Goal: Transaction & Acquisition: Book appointment/travel/reservation

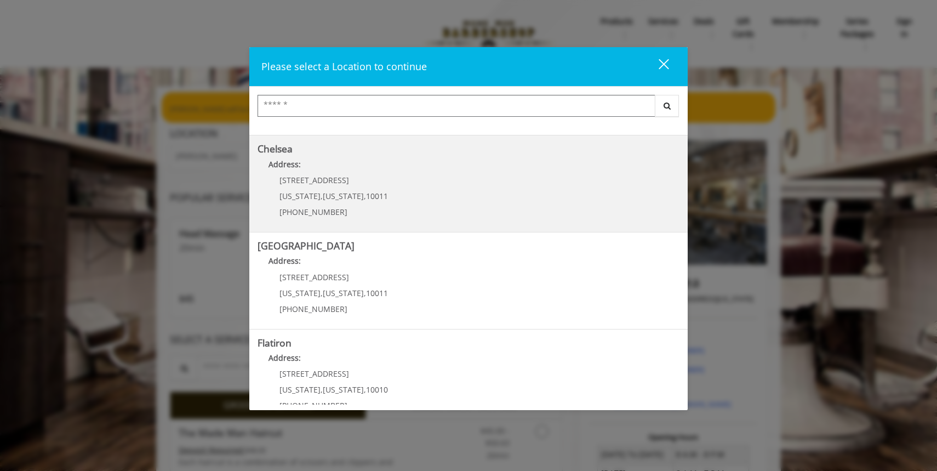
scroll to position [84, 0]
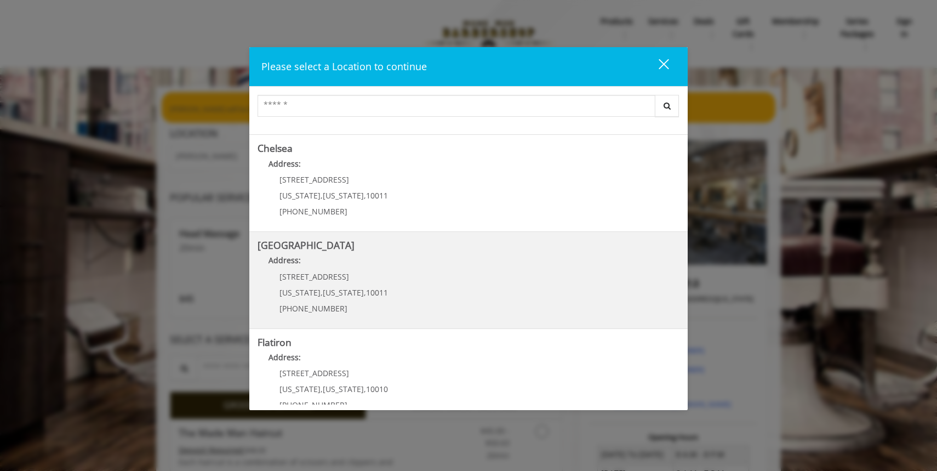
click at [304, 272] on span "[STREET_ADDRESS]" at bounding box center [314, 276] width 70 height 10
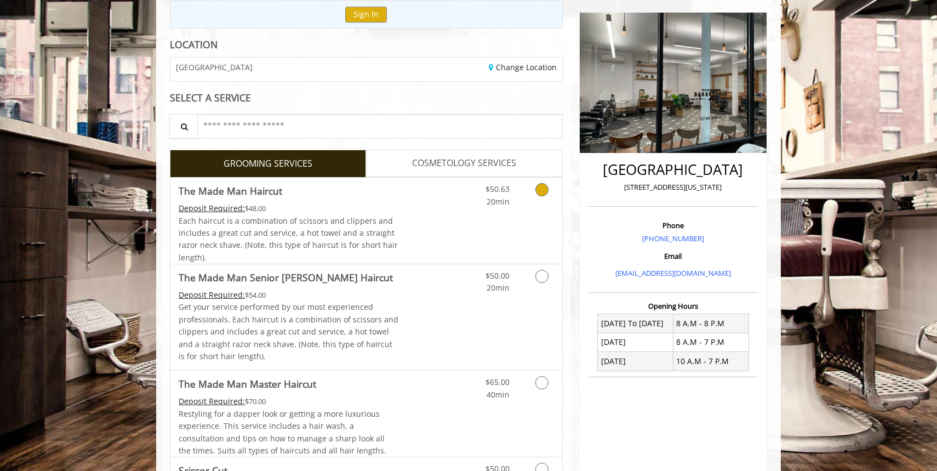
scroll to position [126, 0]
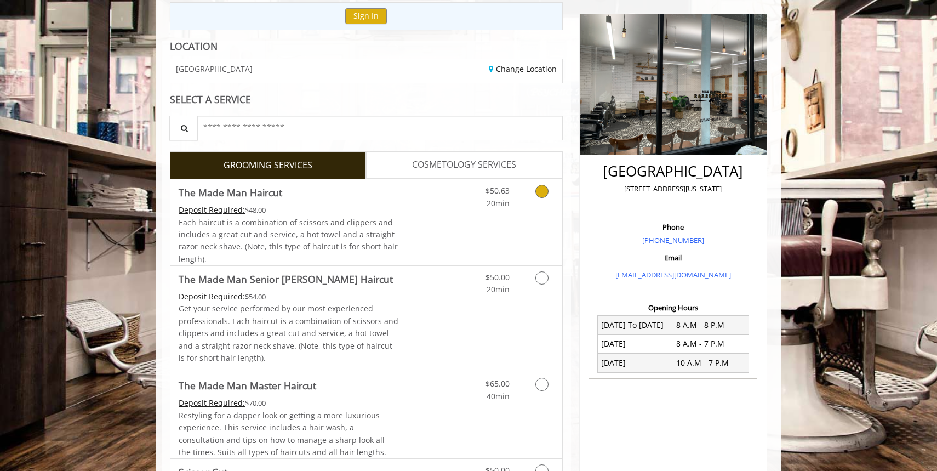
click at [543, 191] on icon "Grooming services" at bounding box center [541, 191] width 13 height 13
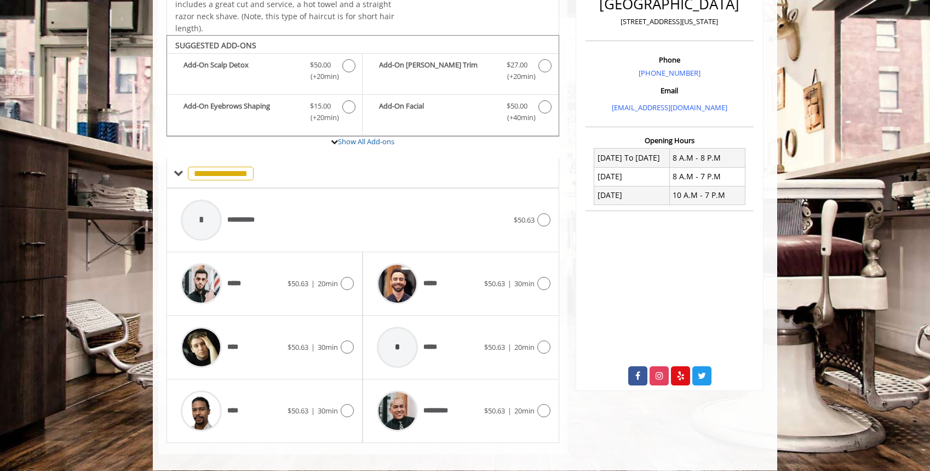
scroll to position [303, 0]
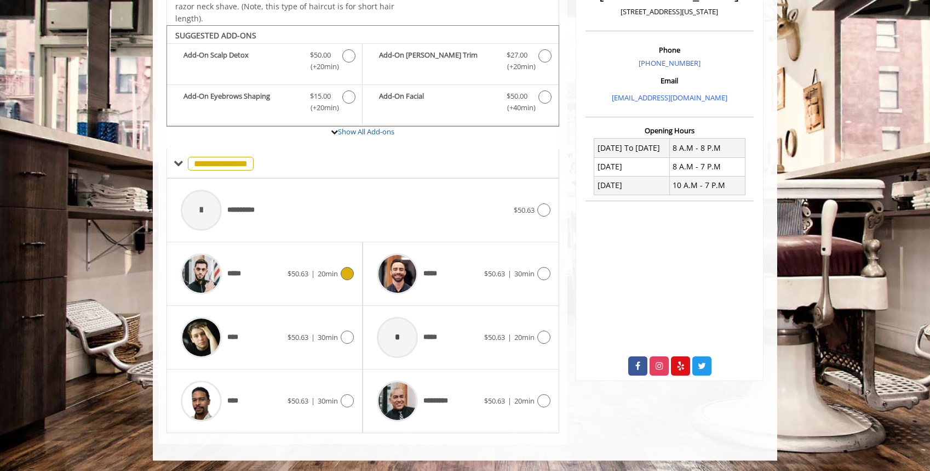
click at [350, 273] on icon at bounding box center [347, 273] width 13 height 13
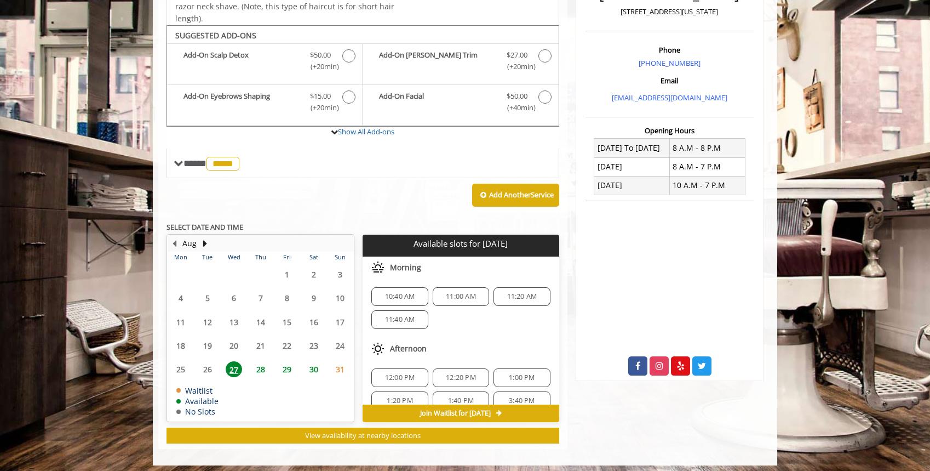
scroll to position [308, 0]
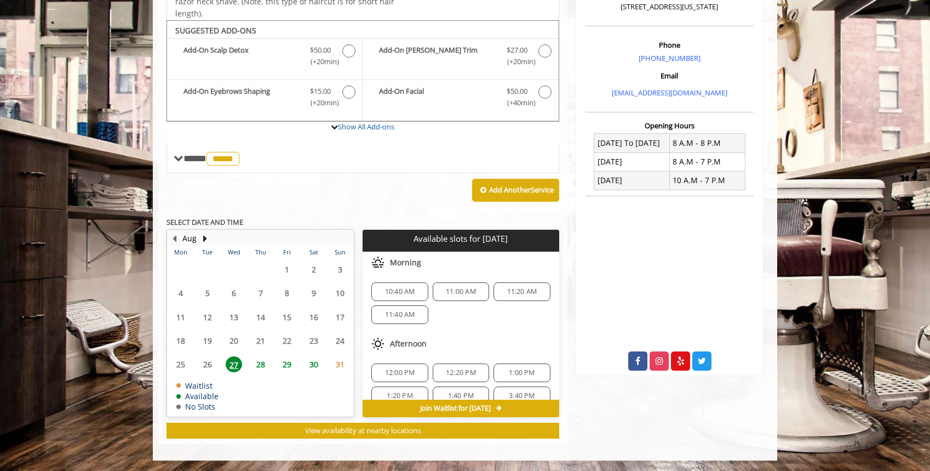
click at [232, 363] on span "27" at bounding box center [234, 364] width 16 height 16
click at [513, 288] on span "11:20 AM" at bounding box center [522, 291] width 30 height 9
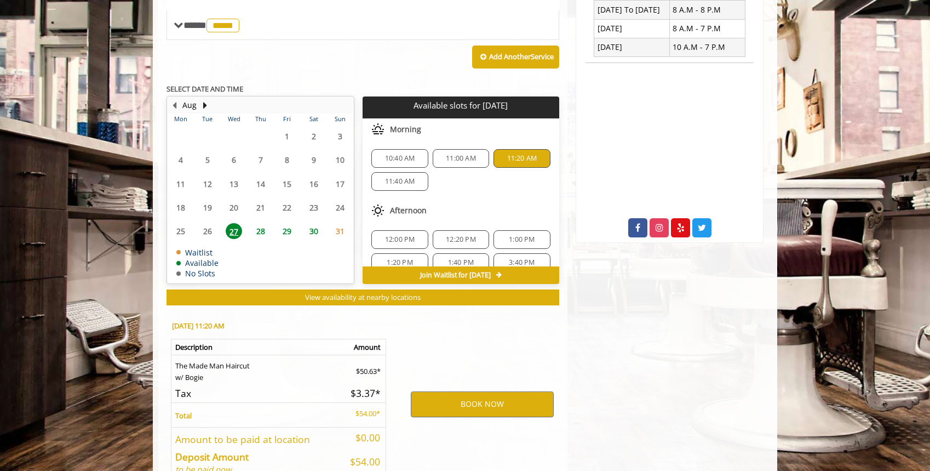
scroll to position [506, 0]
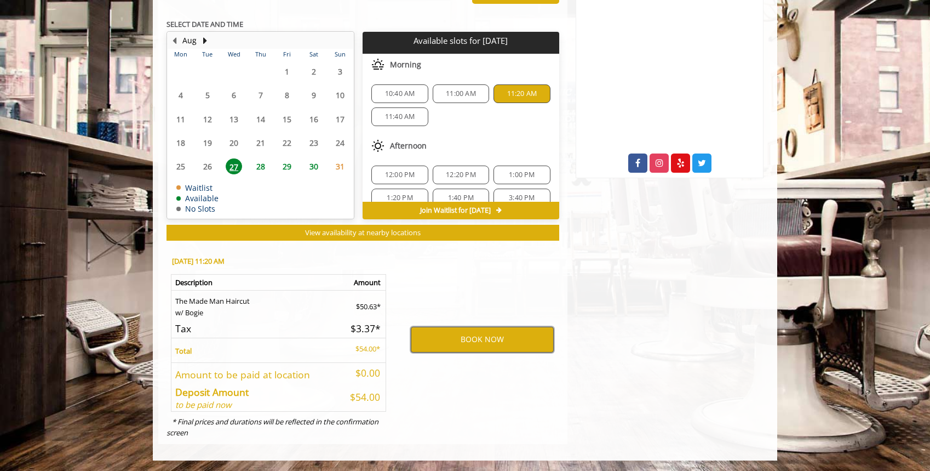
click at [503, 340] on button "BOOK NOW" at bounding box center [482, 339] width 143 height 25
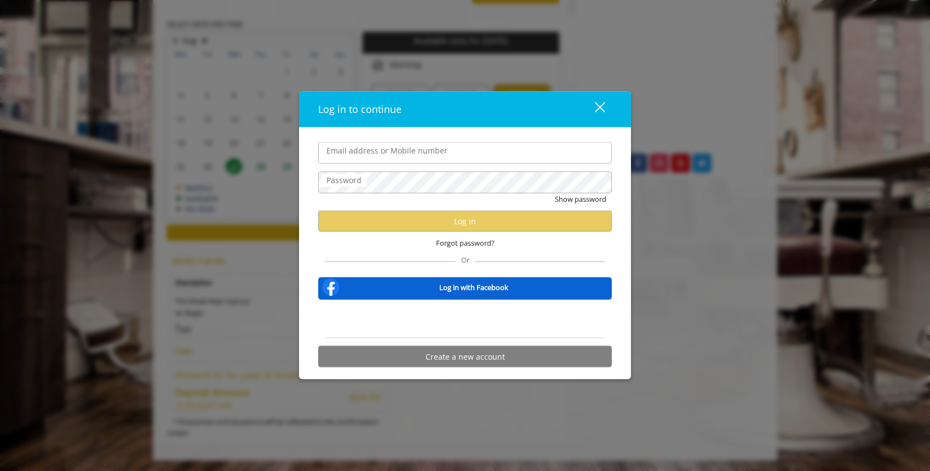
type input "**********"
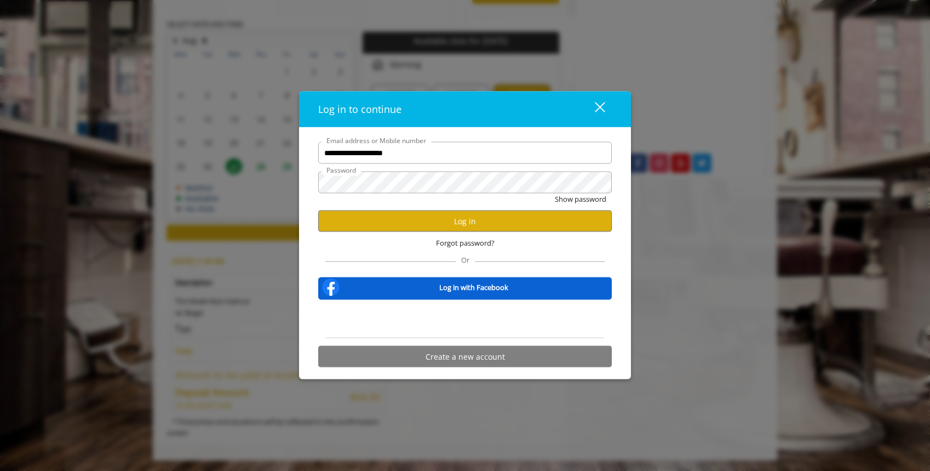
scroll to position [0, 0]
click at [472, 227] on button "Log in" at bounding box center [465, 220] width 294 height 21
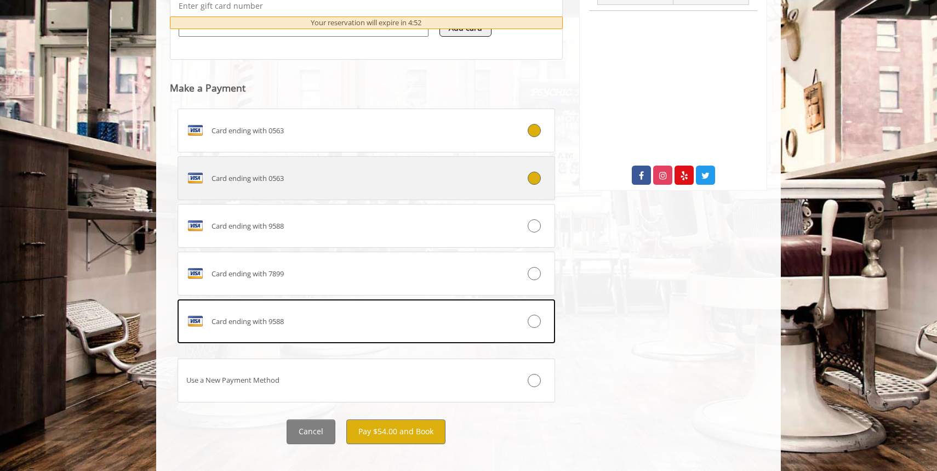
scroll to position [498, 0]
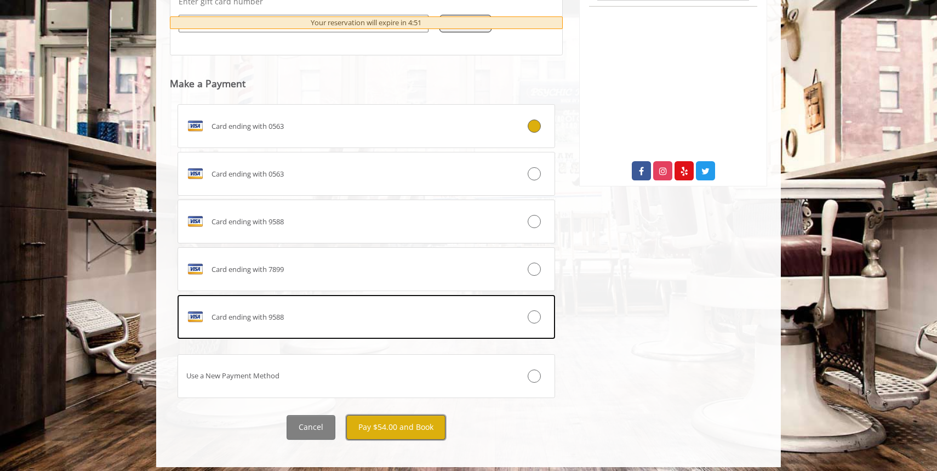
click at [392, 426] on button "Pay $54.00 and Book" at bounding box center [395, 427] width 99 height 25
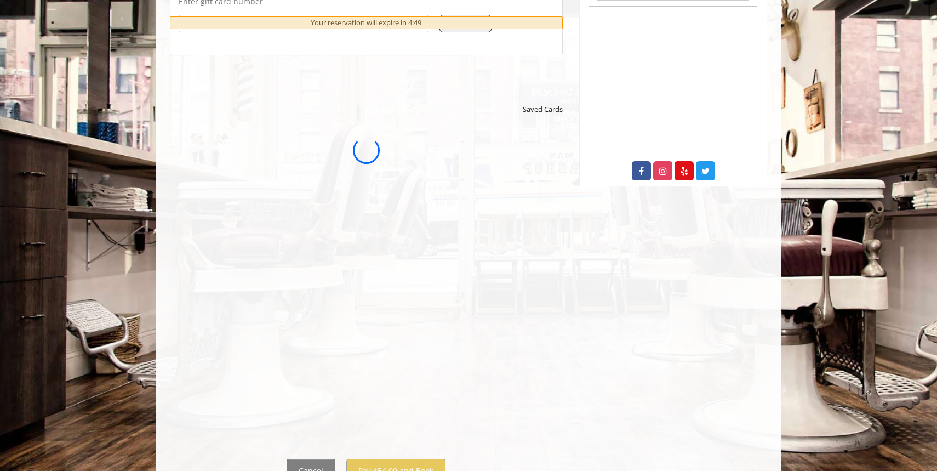
scroll to position [0, 0]
